Goal: Task Accomplishment & Management: Complete application form

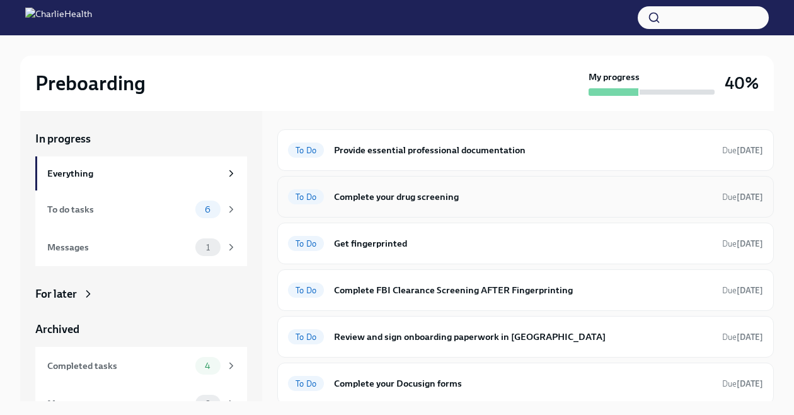
scroll to position [122, 0]
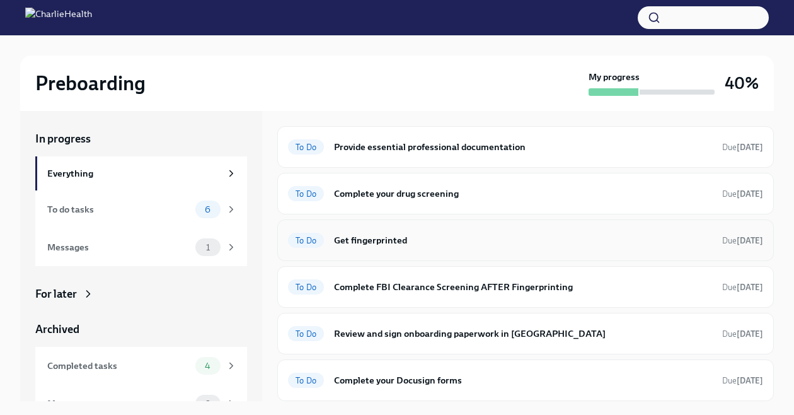
click at [441, 251] on div "To Do Get fingerprinted Due [DATE]" at bounding box center [525, 240] width 496 height 42
click at [363, 240] on h6 "Get fingerprinted" at bounding box center [523, 240] width 378 height 14
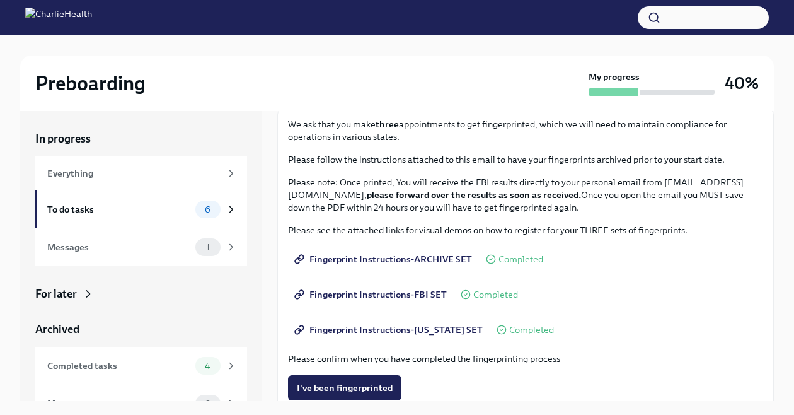
scroll to position [79, 0]
click at [354, 381] on span "I've been fingerprinted" at bounding box center [345, 386] width 96 height 13
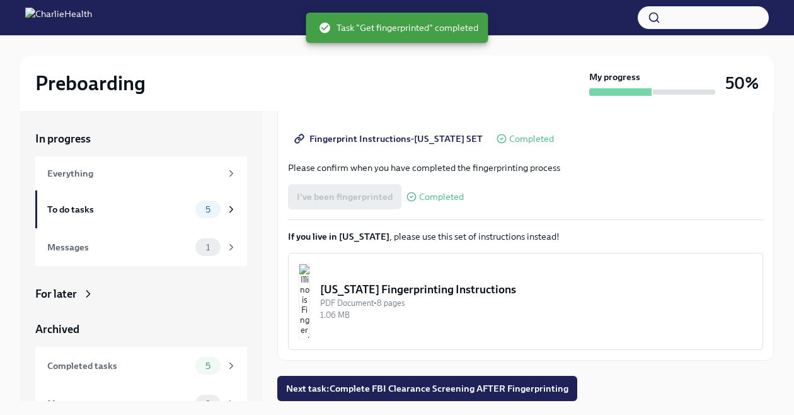
scroll to position [0, 0]
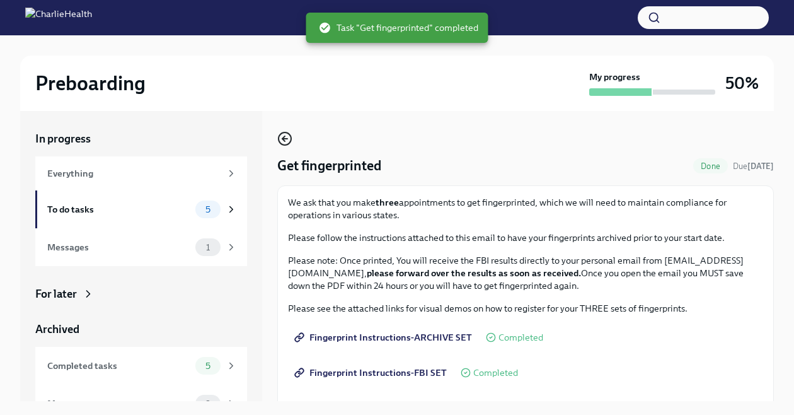
click at [278, 137] on circle "button" at bounding box center [284, 138] width 13 height 13
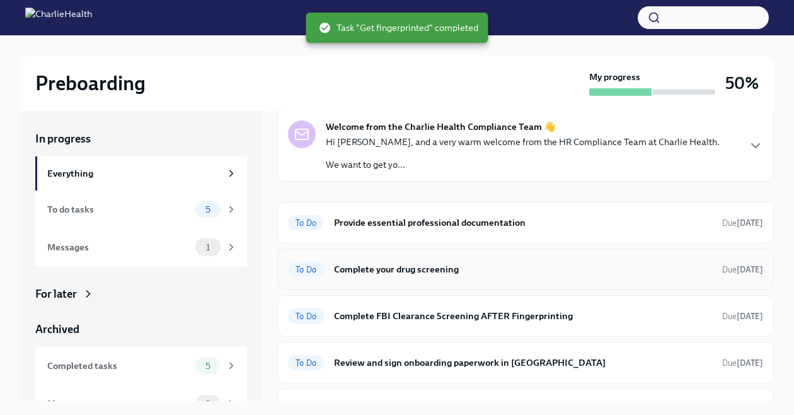
scroll to position [47, 0]
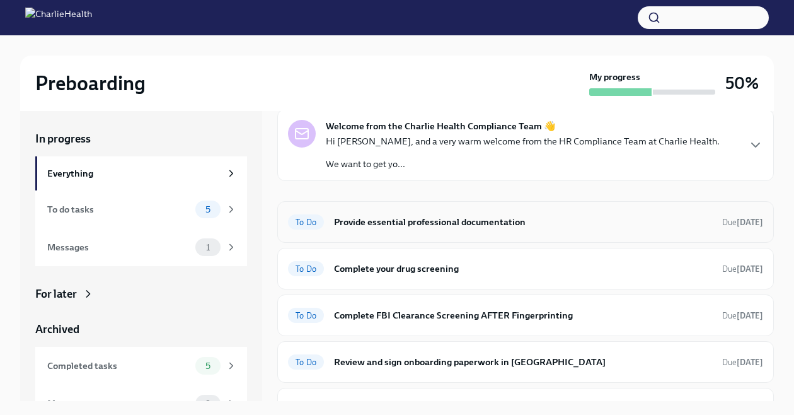
click at [439, 230] on div "To Do Provide essential professional documentation Due [DATE]" at bounding box center [525, 222] width 475 height 20
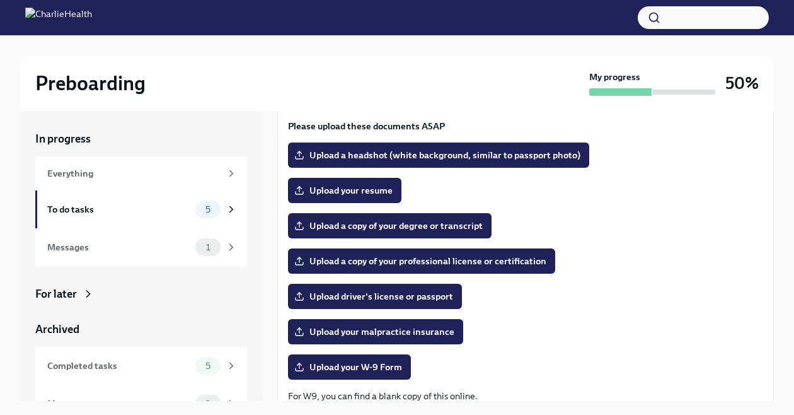
scroll to position [111, 0]
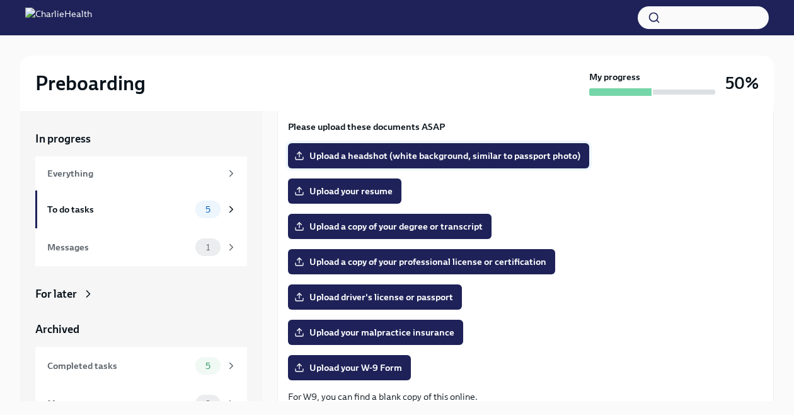
click at [506, 162] on label "Upload a headshot (white background, similar to passport photo)" at bounding box center [438, 155] width 301 height 25
click at [0, 0] on input "Upload a headshot (white background, similar to passport photo)" at bounding box center [0, 0] width 0 height 0
click at [370, 197] on label "Upload your resume" at bounding box center [344, 190] width 113 height 25
click at [0, 0] on input "Upload your resume" at bounding box center [0, 0] width 0 height 0
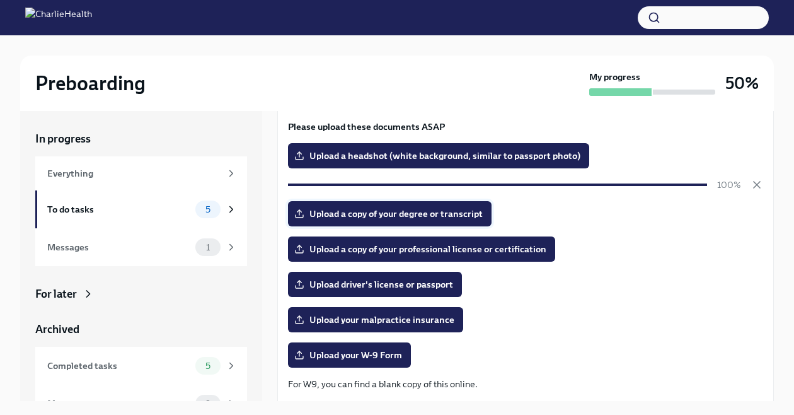
click at [384, 215] on span "Upload a copy of your degree or transcript" at bounding box center [390, 213] width 186 height 13
click at [0, 0] on input "Upload a copy of your degree or transcript" at bounding box center [0, 0] width 0 height 0
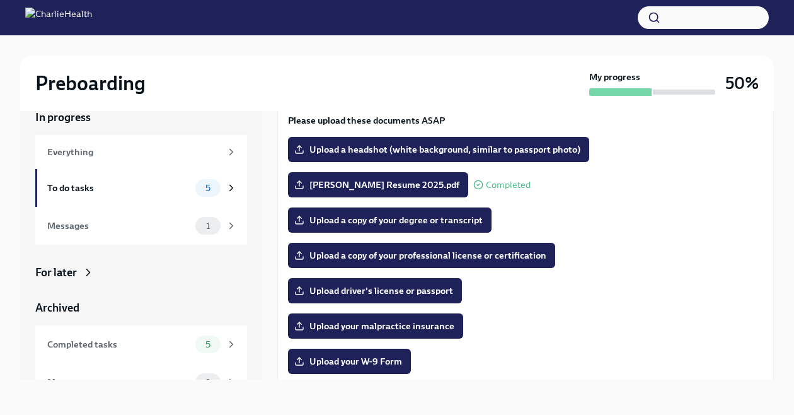
scroll to position [0, 0]
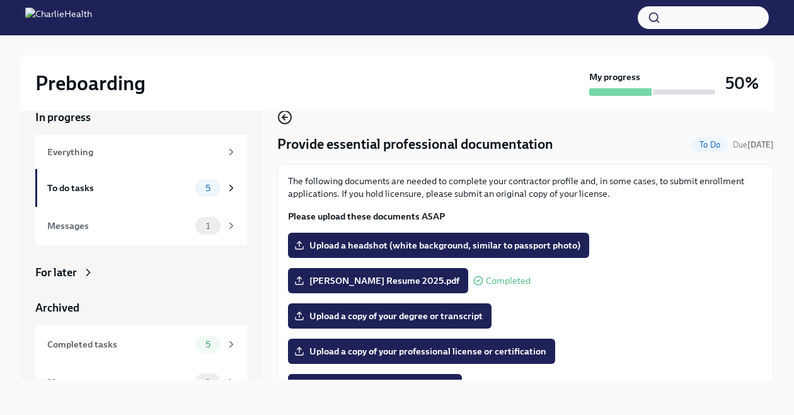
click at [281, 117] on icon "button" at bounding box center [284, 117] width 15 height 15
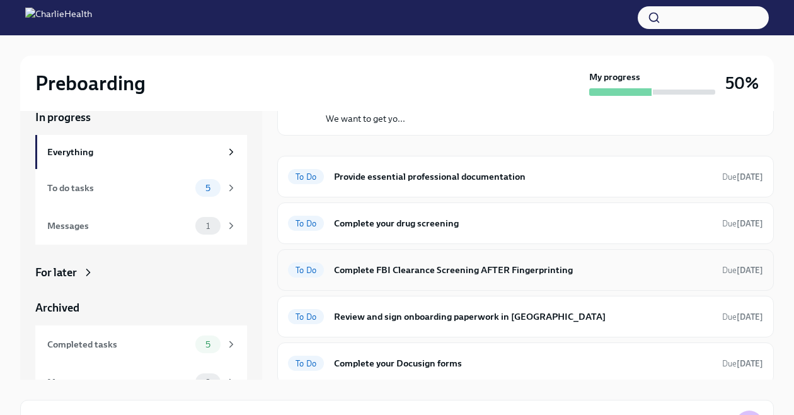
scroll to position [76, 0]
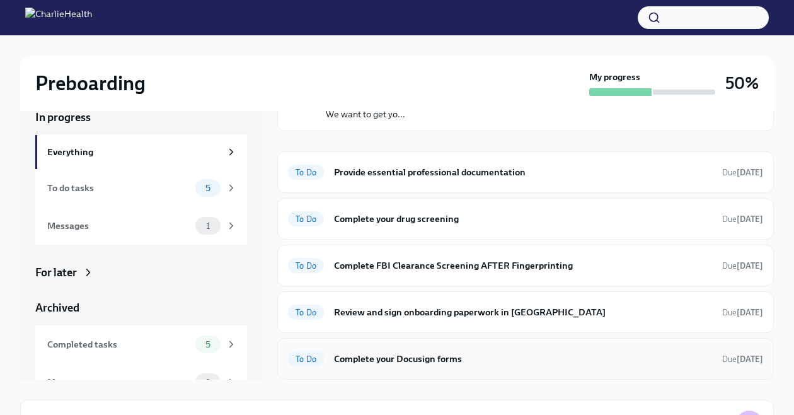
click at [548, 352] on h6 "Complete your Docusign forms" at bounding box center [523, 359] width 378 height 14
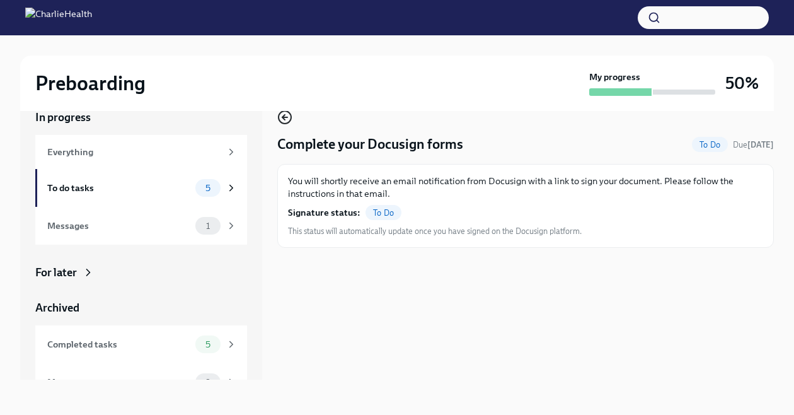
click at [280, 115] on icon "button" at bounding box center [284, 117] width 15 height 15
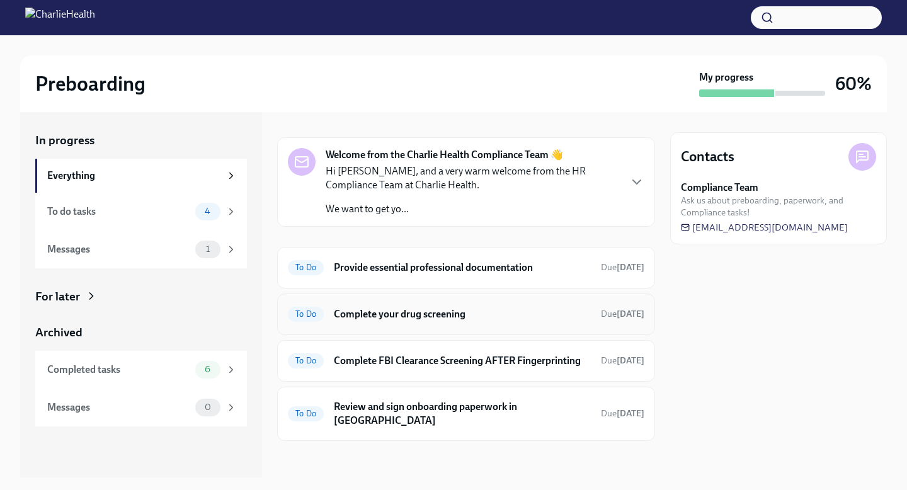
scroll to position [25, 0]
